Goal: Check status: Check status

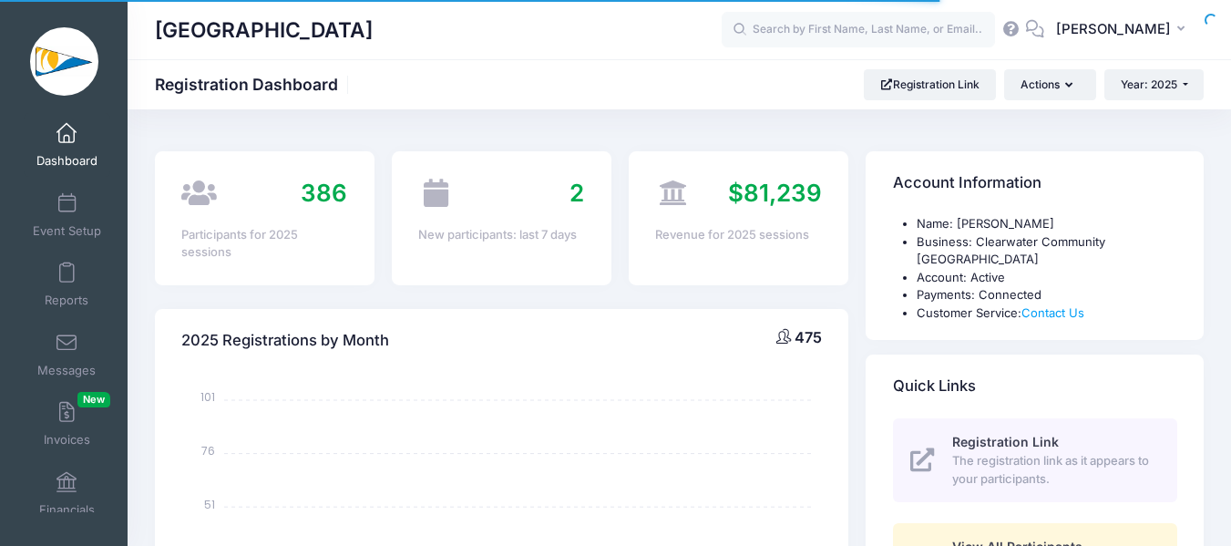
select select
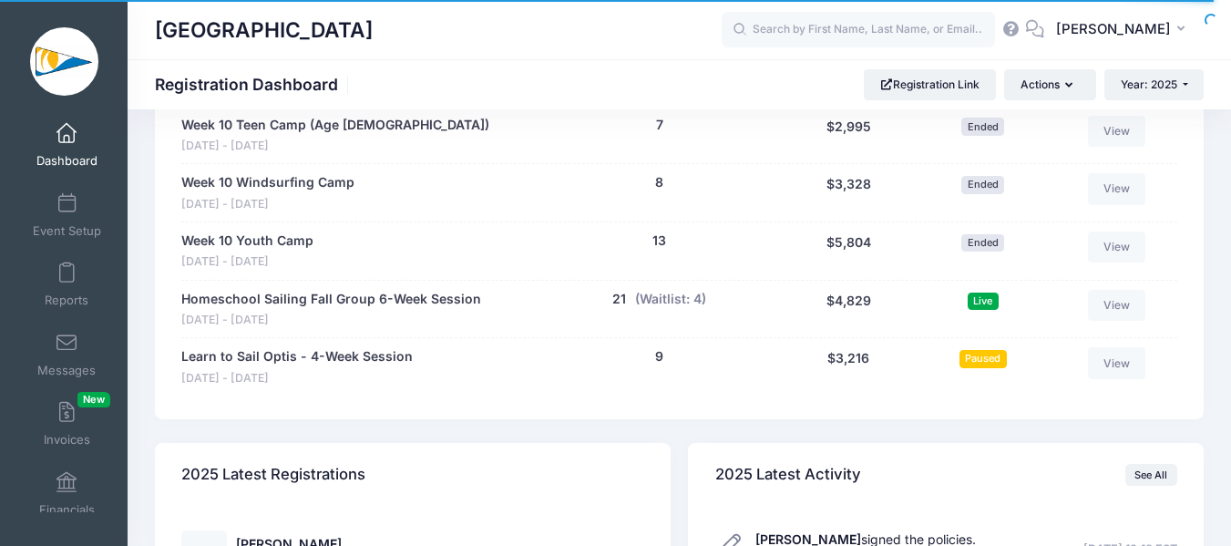
scroll to position [3642, 0]
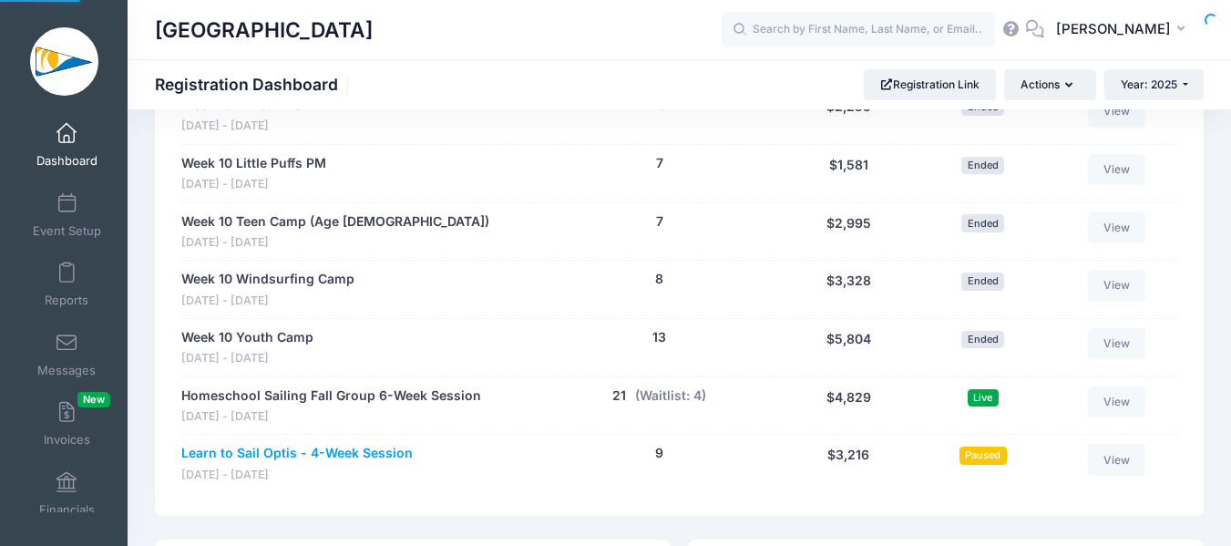
click at [350, 452] on link "Learn to Sail Optis - 4-Week Session" at bounding box center [296, 453] width 231 height 19
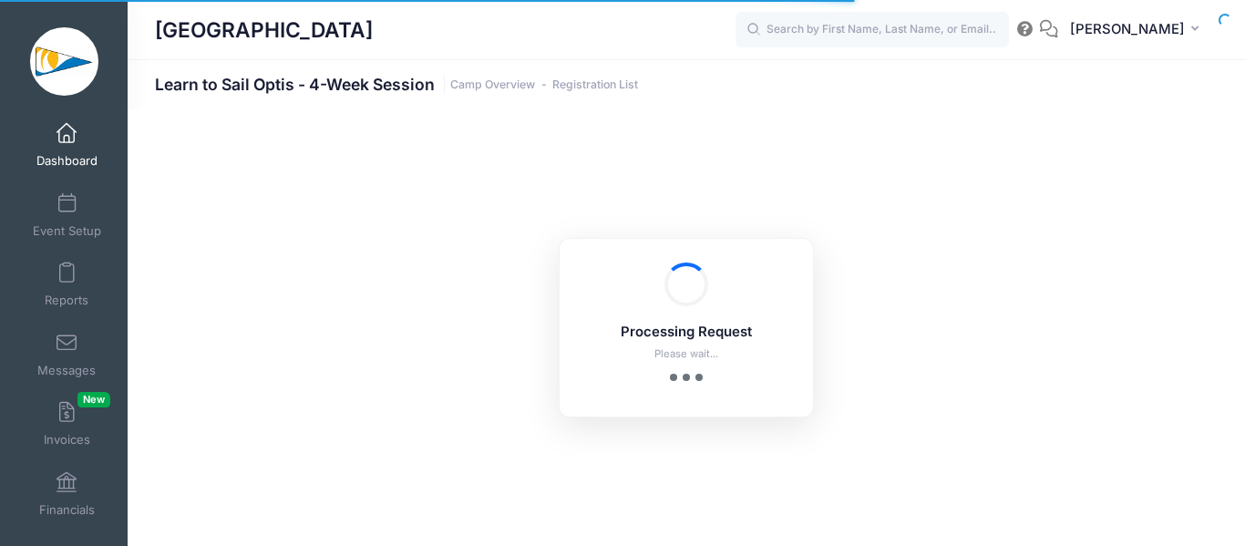
select select "10"
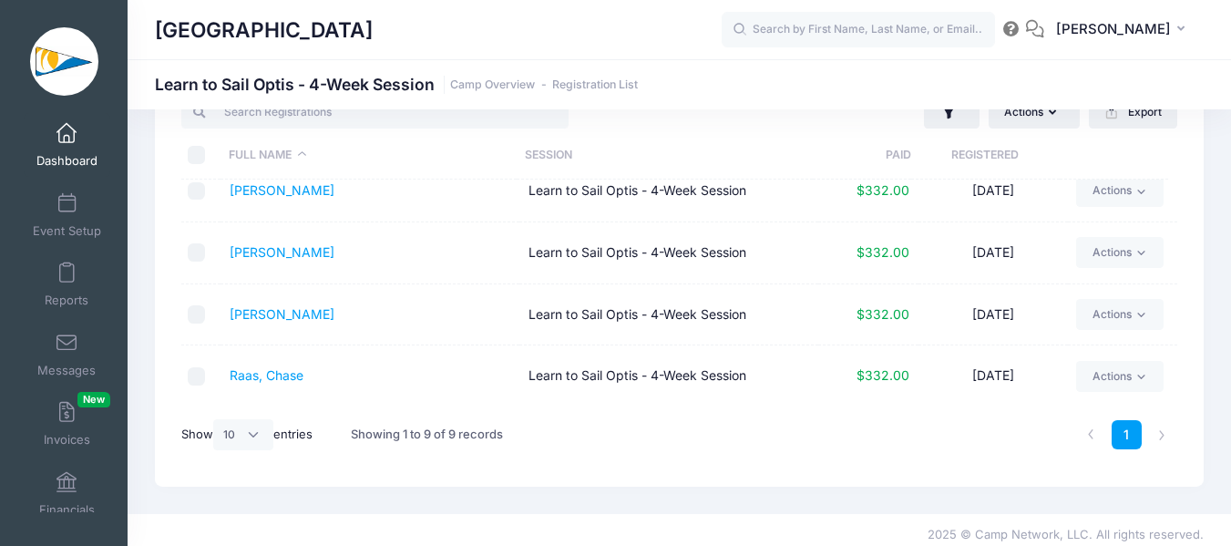
scroll to position [77, 0]
